Goal: Communication & Community: Participate in discussion

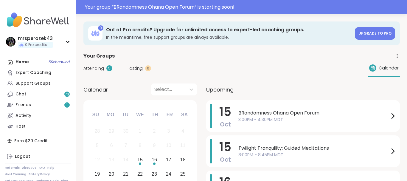
click at [264, 113] on span "BRandomness Ohana Open Forum" at bounding box center [314, 112] width 151 height 7
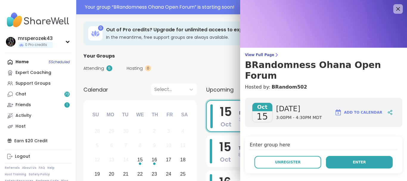
click at [343, 156] on button "Enter" at bounding box center [359, 162] width 67 height 13
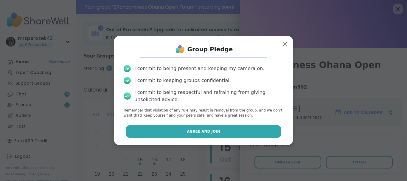
click at [273, 132] on button "Agree and Join" at bounding box center [203, 131] width 155 height 13
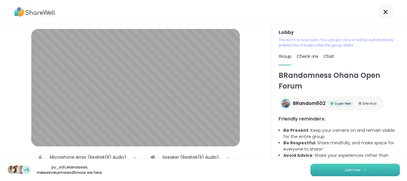
click at [329, 169] on button "Join now" at bounding box center [355, 170] width 89 height 13
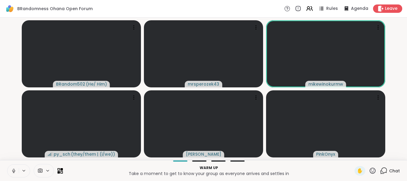
click at [12, 169] on icon at bounding box center [13, 170] width 5 height 5
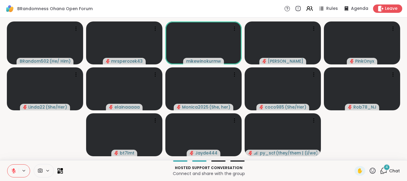
click at [386, 167] on div "4" at bounding box center [387, 167] width 7 height 7
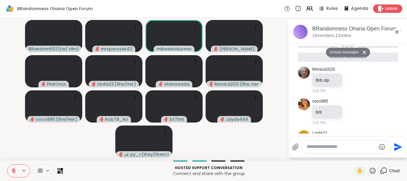
scroll to position [70, 0]
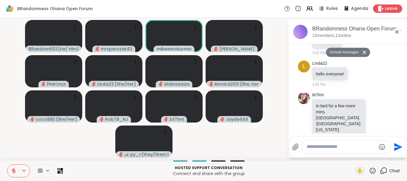
click at [397, 31] on icon at bounding box center [397, 31] width 7 height 7
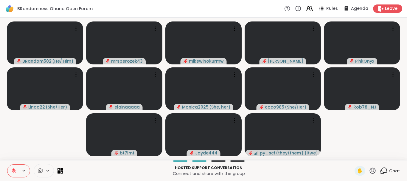
click at [14, 170] on icon at bounding box center [14, 169] width 2 height 2
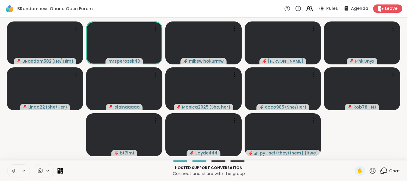
click at [12, 170] on icon at bounding box center [13, 170] width 5 height 5
